Goal: Check status

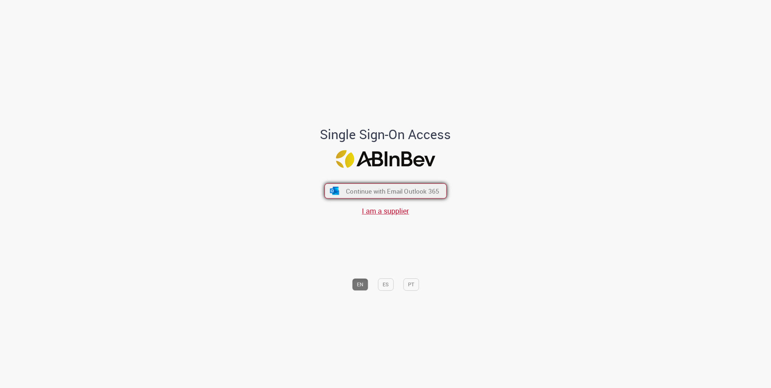
click at [412, 194] on span "Continue with Email Outlook 365" at bounding box center [392, 191] width 93 height 8
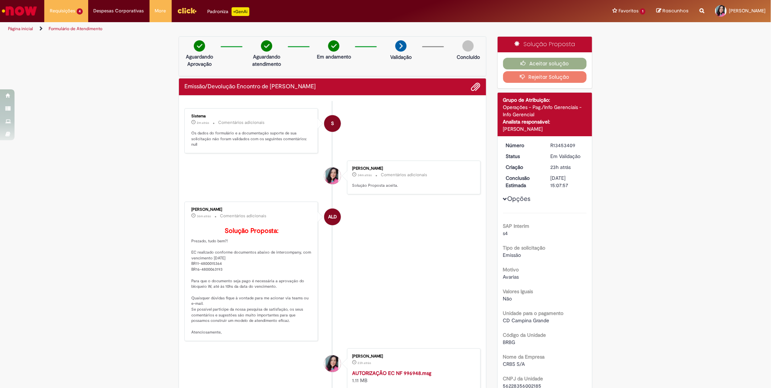
click at [357, 230] on li "ALD [PERSON_NAME] 36m atrás 36 minutos atrás Comentários adicionais Solução Pro…" at bounding box center [332, 270] width 296 height 139
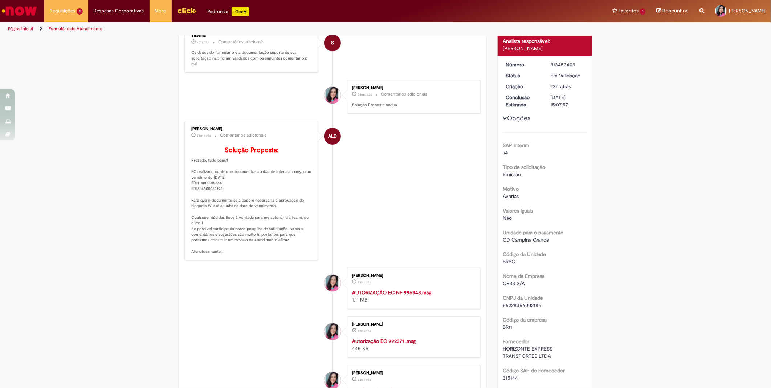
scroll to position [161, 0]
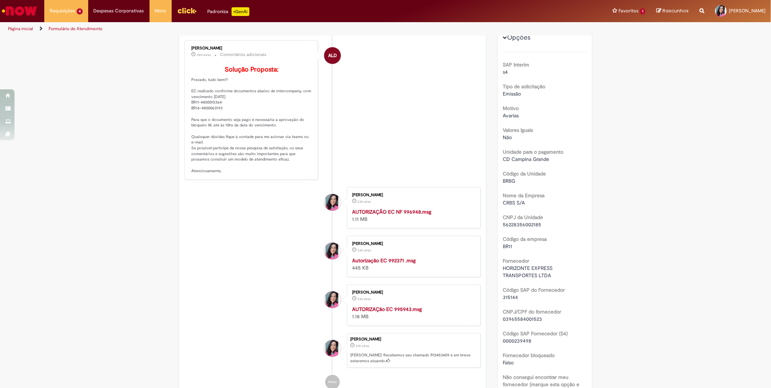
click at [398, 311] on strong "AUTORIZAÇão EC 995943.msg" at bounding box center [387, 309] width 70 height 7
click at [279, 275] on li "[PERSON_NAME] 23h atrás 23 horas atrás Autorização EC 992371 .msg 445 KB" at bounding box center [332, 256] width 296 height 41
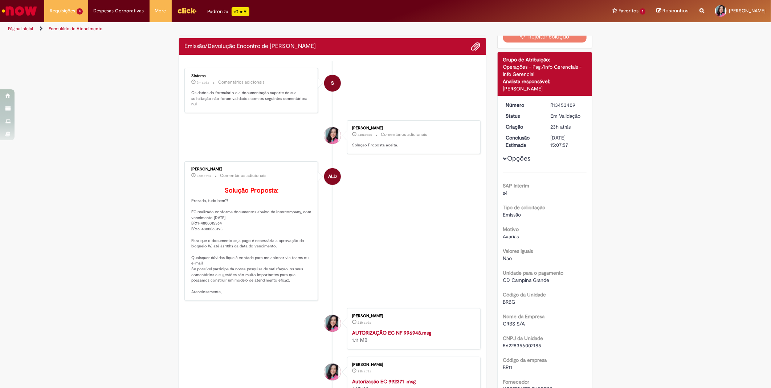
scroll to position [0, 0]
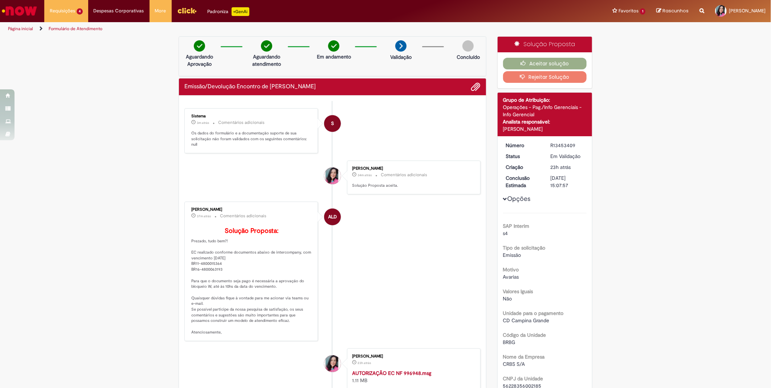
click at [388, 241] on li "ALD [PERSON_NAME] 37m atrás 37 minutos atrás Comentários adicionais Solução Pro…" at bounding box center [332, 270] width 296 height 139
click at [398, 285] on li "ALD [PERSON_NAME] cerca de uma hora atrás cerca de uma hora atrás Comentários a…" at bounding box center [332, 270] width 296 height 139
